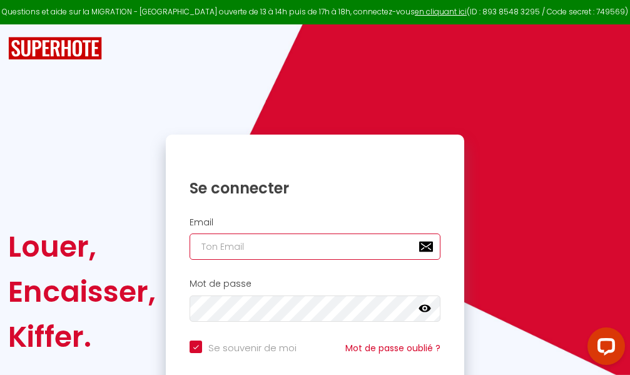
click at [299, 244] on input "email" at bounding box center [315, 246] width 251 height 26
type input "m"
checkbox input "true"
type input "ma"
checkbox input "true"
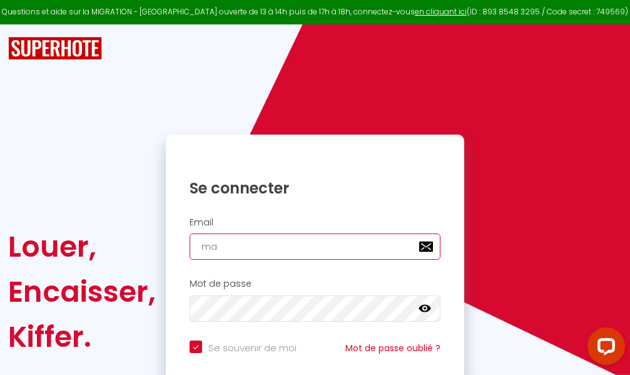
type input "mar"
checkbox input "true"
type input "marc"
checkbox input "true"
type input "marcd"
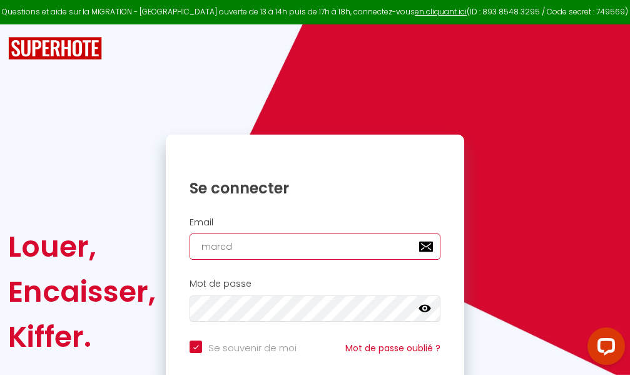
checkbox input "true"
type input "marcdp"
checkbox input "true"
type input "marcdpo"
checkbox input "true"
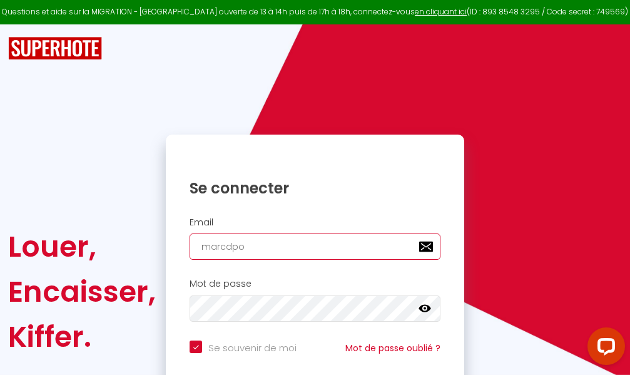
type input "marcdpoz"
checkbox input "true"
type input "marcdpoz."
checkbox input "true"
type input "marcdpoz.l"
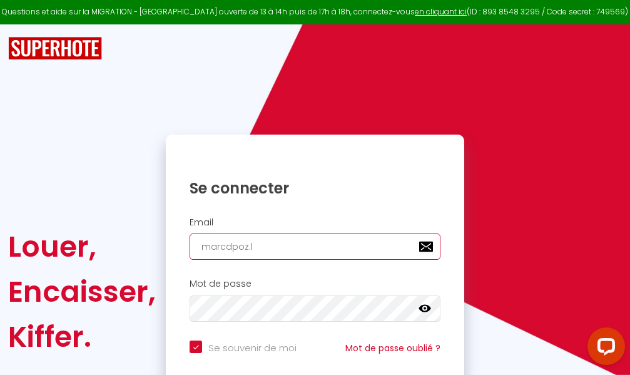
checkbox input "true"
type input "marcdpoz.lo"
checkbox input "true"
type input "marcdpoz.loc"
checkbox input "true"
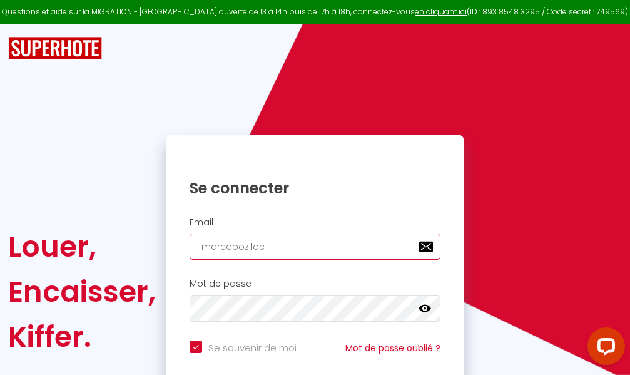
type input "marcdpoz.loca"
checkbox input "true"
type input "marcdpoz.locat"
checkbox input "true"
type input "marcdpoz.locati"
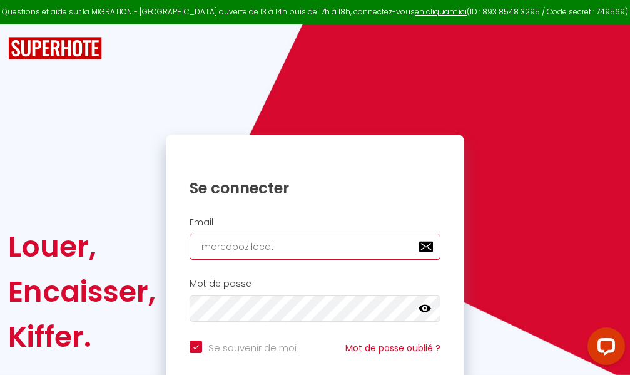
checkbox input "true"
type input "marcdpoz.locatio"
checkbox input "true"
type input "marcdpoz.location"
checkbox input "true"
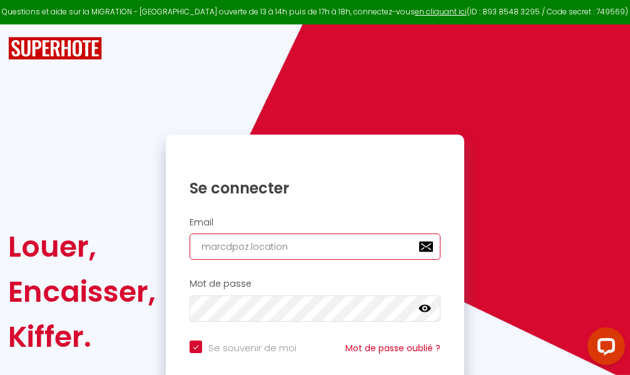
type input "marcdpoz.location@"
checkbox input "true"
type input "marcdpoz.location@g"
checkbox input "true"
type input "marcdpoz.location@gm"
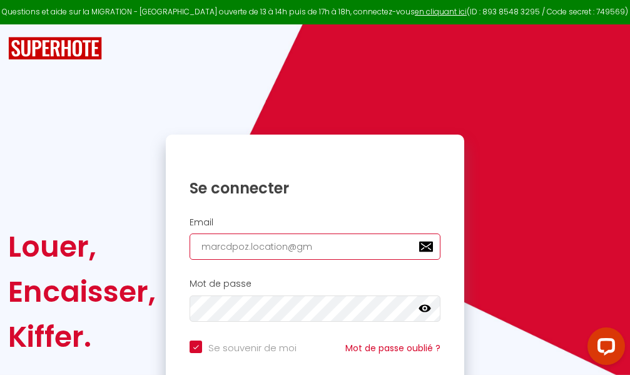
checkbox input "true"
type input "marcdpoz.location@gma"
checkbox input "true"
type input "marcdpoz.location@gmai"
checkbox input "true"
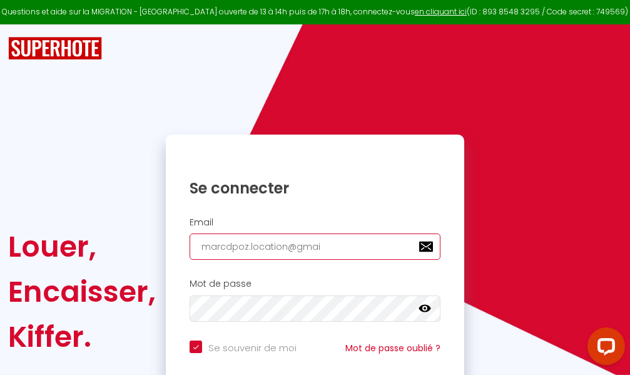
type input "[EMAIL_ADDRESS]"
checkbox input "true"
type input "[EMAIL_ADDRESS]."
checkbox input "true"
type input "marcdpoz.location@gmail.c"
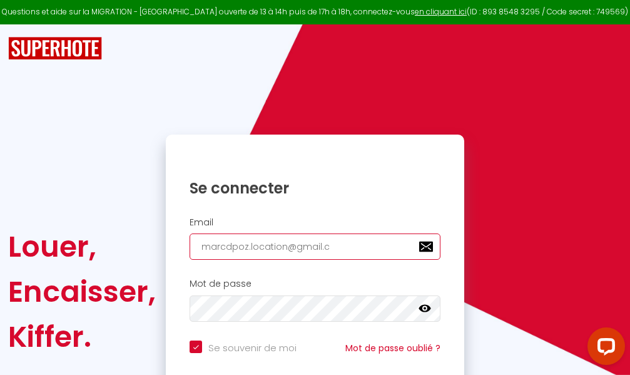
checkbox input "true"
type input "[EMAIL_ADDRESS][DOMAIN_NAME]"
checkbox input "true"
type input "[EMAIL_ADDRESS][DOMAIN_NAME]"
checkbox input "true"
